Goal: Task Accomplishment & Management: Manage account settings

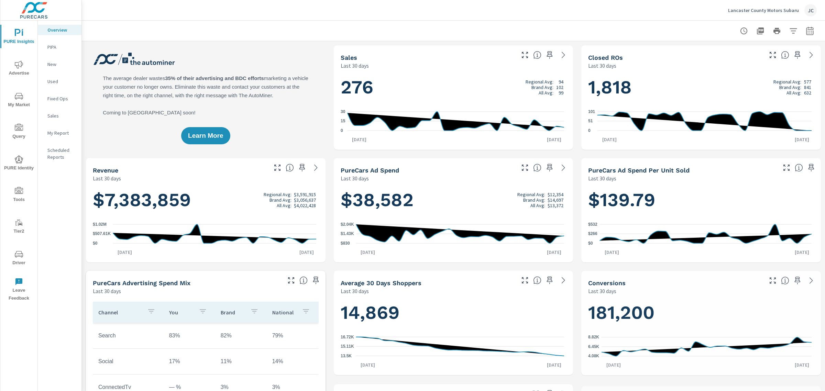
scroll to position [284, 0]
click at [756, 10] on p "Lancaster County Motors Subaru" at bounding box center [763, 10] width 71 height 6
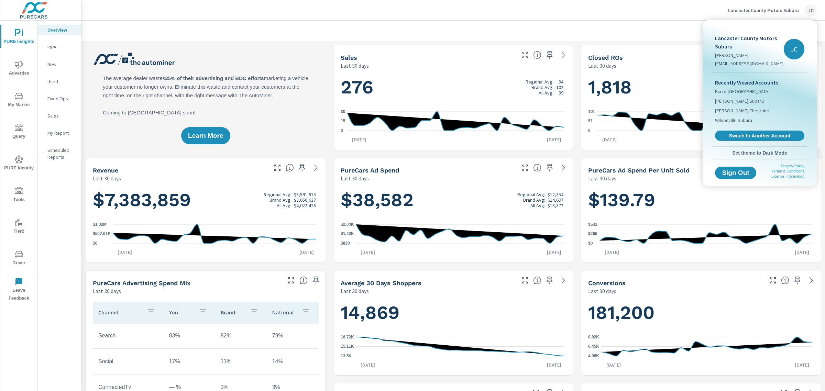
click at [781, 8] on div at bounding box center [412, 195] width 825 height 391
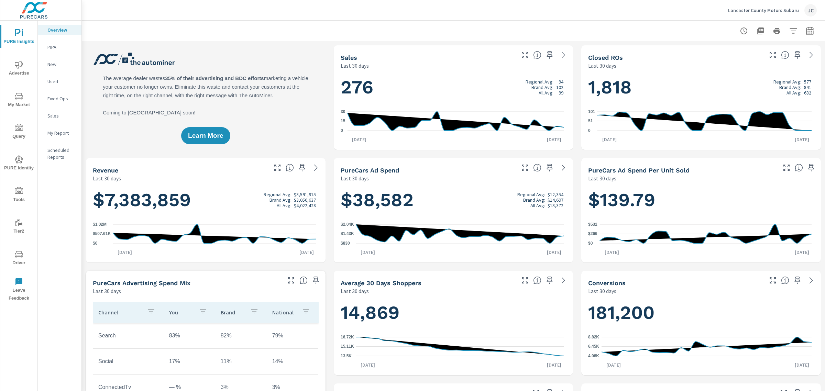
click at [784, 9] on p "Lancaster County Motors Subaru" at bounding box center [763, 10] width 71 height 6
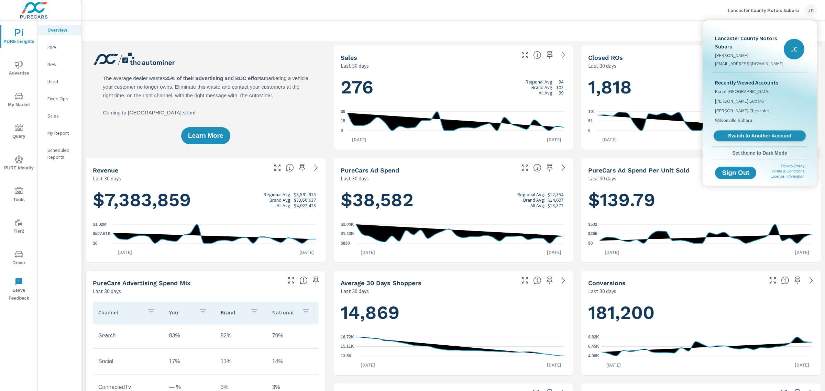
click at [762, 133] on span "Switch to Another Account" at bounding box center [760, 136] width 84 height 7
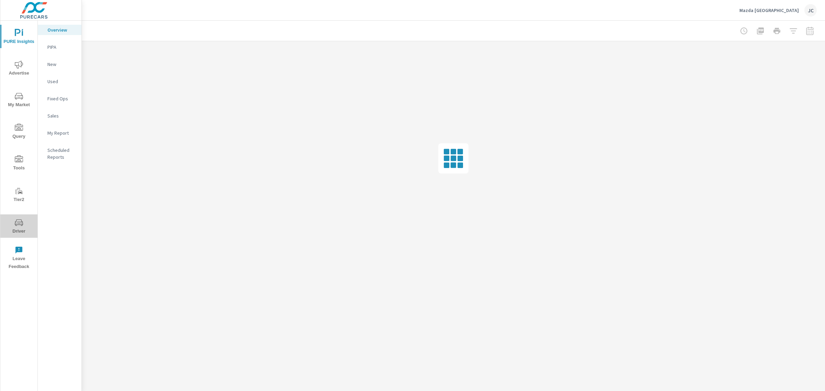
click at [19, 231] on span "Driver" at bounding box center [18, 227] width 33 height 17
